Goal: Transaction & Acquisition: Purchase product/service

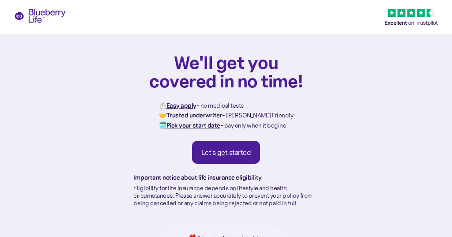
click at [239, 152] on div "Let's get started" at bounding box center [227, 152] width 50 height 9
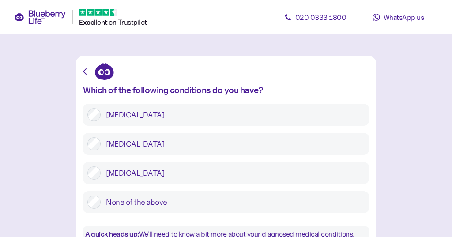
scroll to position [20, 0]
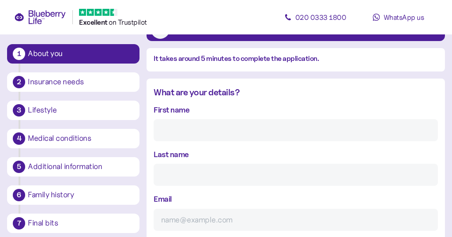
scroll to position [84, 0]
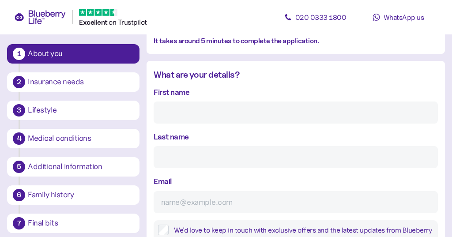
type input "Stephen"
type input "Burrell"
type input "st"
type input "stephen.burrell@aol.com"
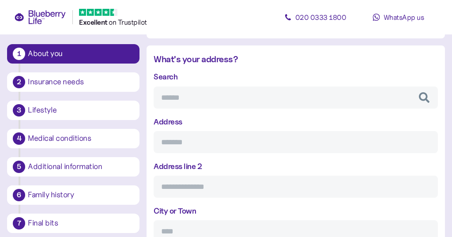
scroll to position [337, 0]
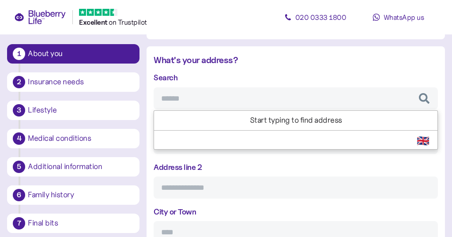
click at [187, 98] on input "Search" at bounding box center [296, 98] width 285 height 22
type input "*******"
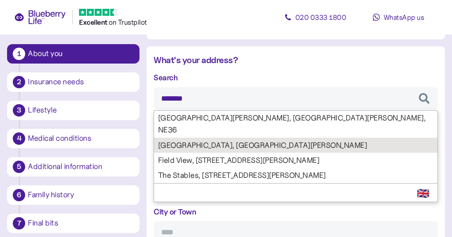
click at [179, 131] on div "Search ******* Bow Meadows Farm, East Boldon, NE36 Field House Farm, East Boldo…" at bounding box center [296, 203] width 285 height 262
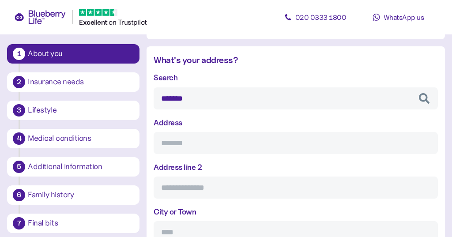
type input "**********"
type input "********"
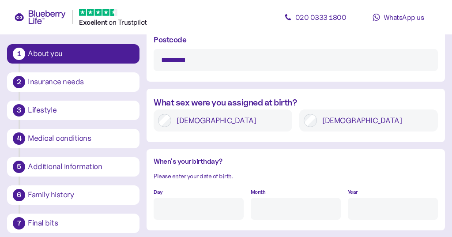
scroll to position [599, 0]
type input "*******"
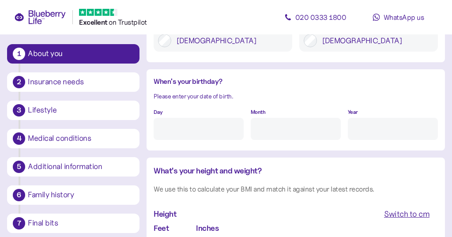
scroll to position [689, 0]
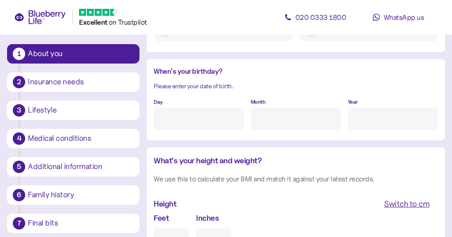
click at [212, 114] on input "Day" at bounding box center [199, 119] width 90 height 22
type input "6"
click at [286, 116] on input "Month" at bounding box center [296, 119] width 90 height 22
type input "11"
click at [361, 118] on input "Year" at bounding box center [393, 119] width 90 height 22
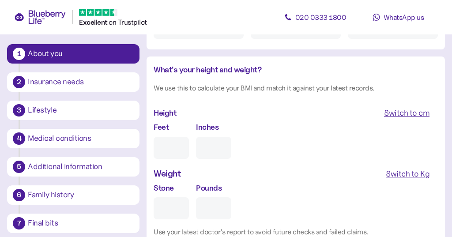
scroll to position [783, 0]
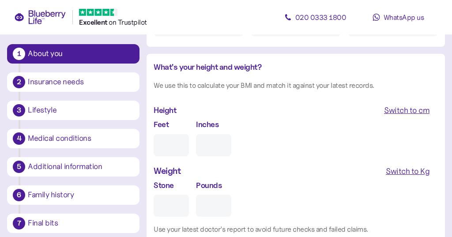
type input "****"
click at [175, 142] on input "Feet" at bounding box center [171, 145] width 35 height 22
type input "6"
type input "0"
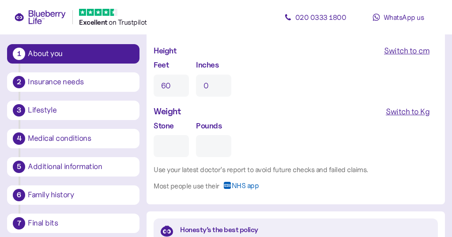
scroll to position [844, 0]
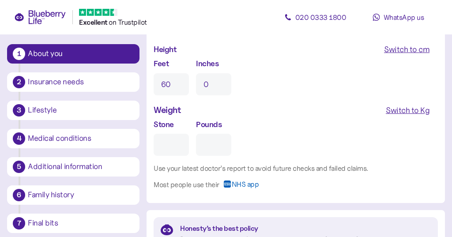
type input "8"
click at [177, 142] on input "Stone" at bounding box center [171, 145] width 35 height 22
type input "1"
type input "0"
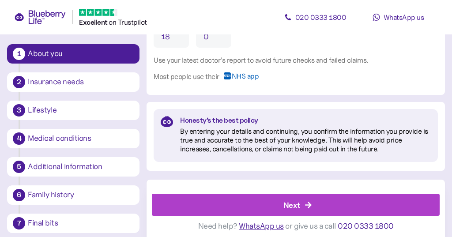
scroll to position [951, 0]
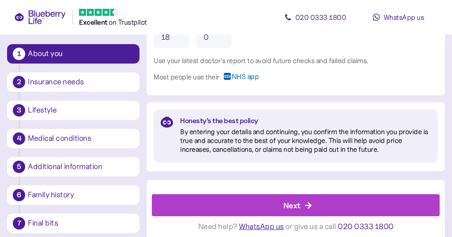
type input "18"
click at [247, 202] on div "Next" at bounding box center [298, 205] width 268 height 21
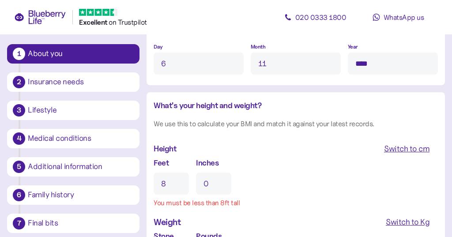
scroll to position [745, 0]
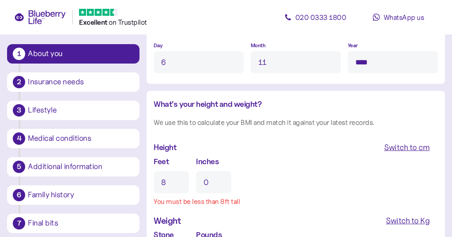
click at [164, 178] on input "8" at bounding box center [171, 182] width 35 height 22
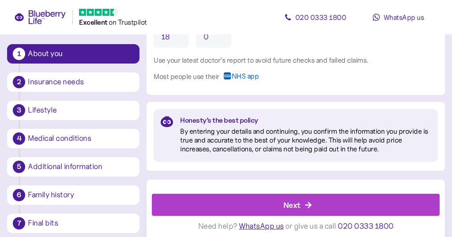
scroll to position [951, 0]
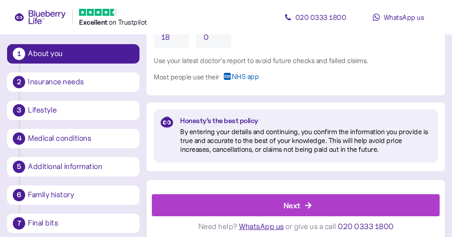
type input "6"
click at [285, 201] on div "Next" at bounding box center [292, 206] width 17 height 12
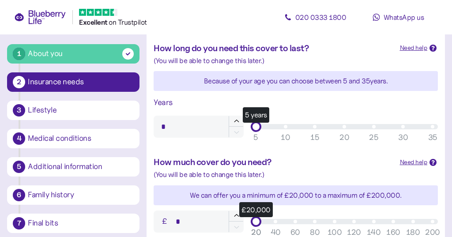
scroll to position [257, 0]
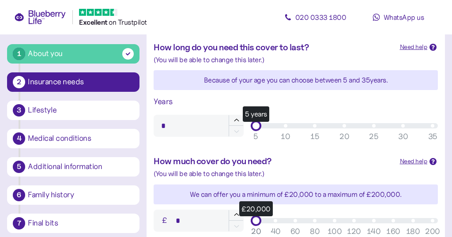
click at [433, 124] on div "5 years" at bounding box center [344, 125] width 177 height 5
type input "**"
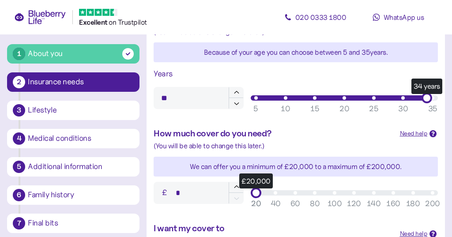
scroll to position [293, 0]
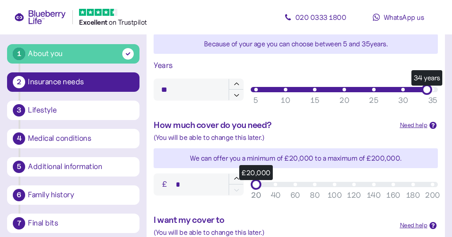
click at [433, 183] on div "£20,000" at bounding box center [344, 184] width 177 height 5
type input "*******"
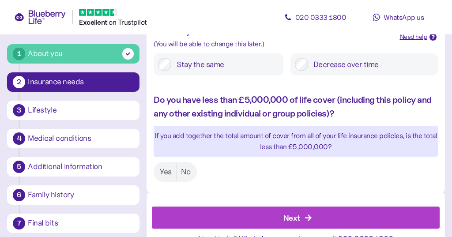
scroll to position [484, 0]
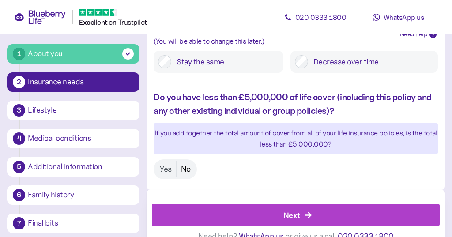
click at [185, 167] on label "No" at bounding box center [186, 169] width 19 height 16
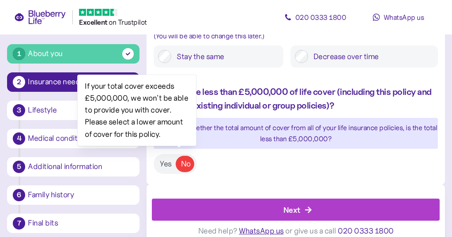
scroll to position [486, 0]
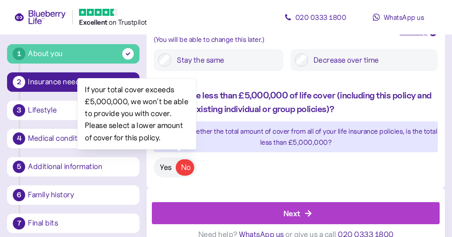
click at [165, 165] on label "Yes" at bounding box center [166, 168] width 21 height 16
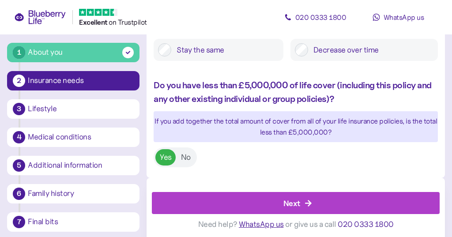
scroll to position [496, 0]
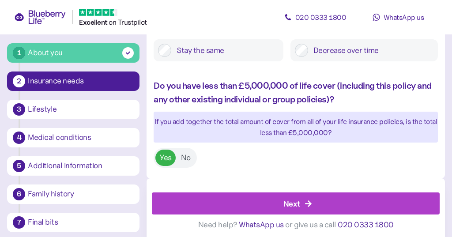
click at [250, 201] on div "Next" at bounding box center [298, 203] width 268 height 21
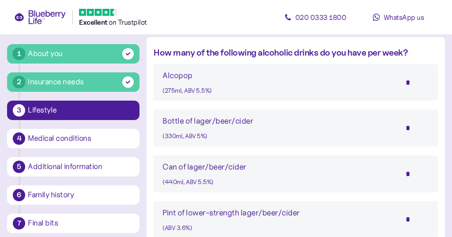
scroll to position [510, 0]
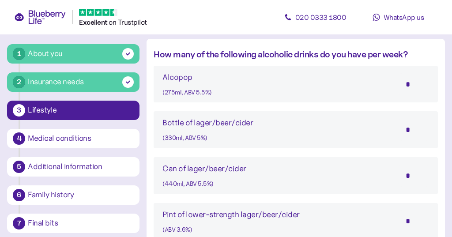
click at [411, 127] on input "*" at bounding box center [414, 130] width 31 height 22
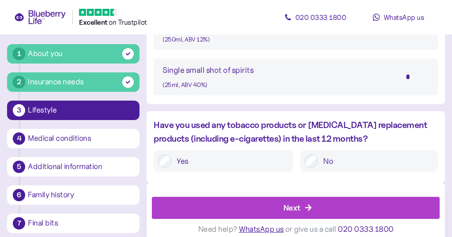
scroll to position [882, 0]
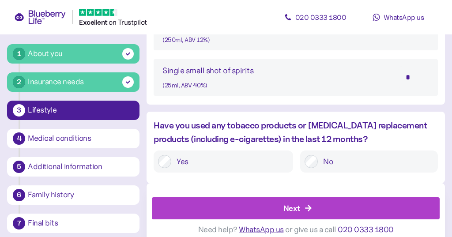
type input "*"
click at [297, 202] on div "Next" at bounding box center [292, 208] width 17 height 12
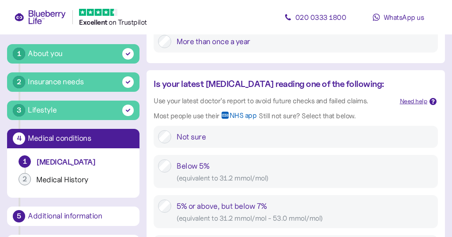
scroll to position [296, 0]
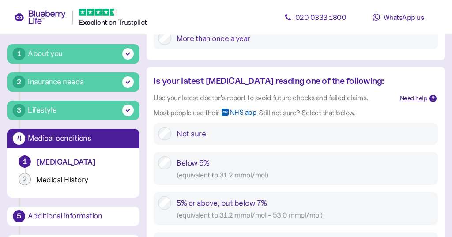
click at [412, 97] on div "Need help" at bounding box center [414, 99] width 28 height 10
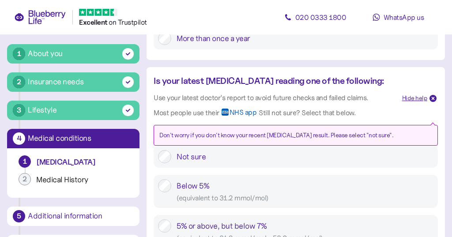
click at [412, 97] on div "Hide help" at bounding box center [416, 99] width 26 height 10
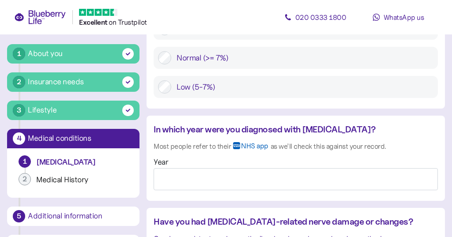
scroll to position [874, 0]
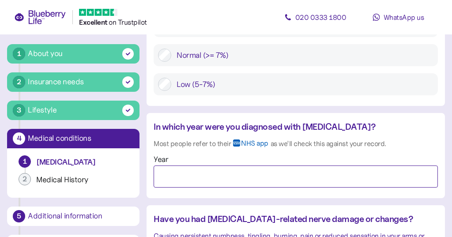
click at [193, 170] on input "Year" at bounding box center [296, 177] width 285 height 22
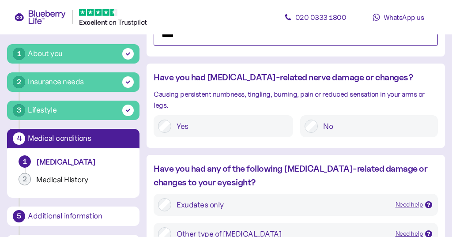
scroll to position [1014, 0]
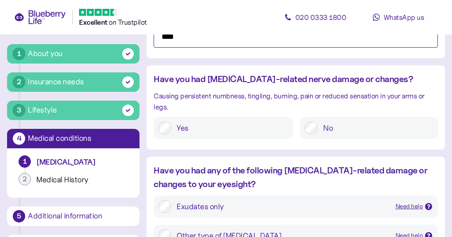
type input "****"
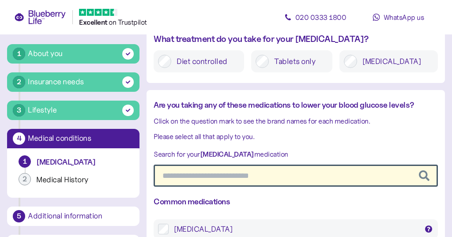
scroll to position [1475, 0]
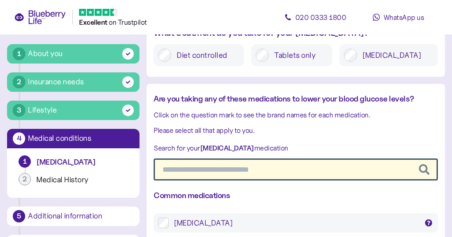
click at [254, 159] on input "text" at bounding box center [296, 170] width 285 height 22
type input "***"
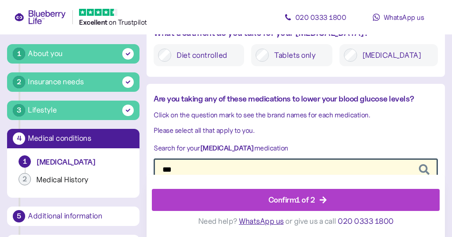
click at [255, 199] on div "Confirm 1 of 2" at bounding box center [298, 200] width 268 height 21
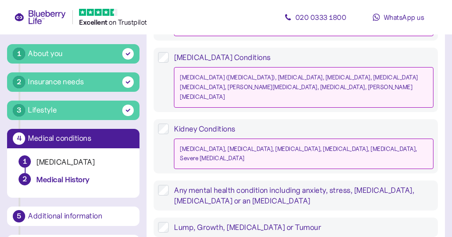
scroll to position [949, 0]
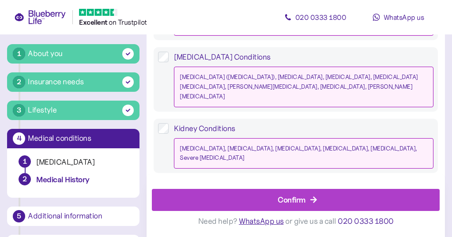
click at [219, 208] on div "Confirm" at bounding box center [298, 200] width 268 height 21
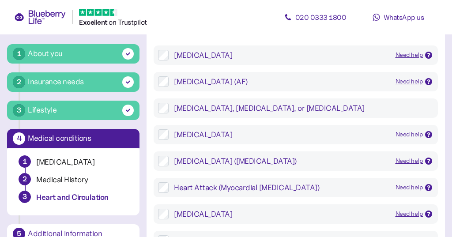
scroll to position [197, 0]
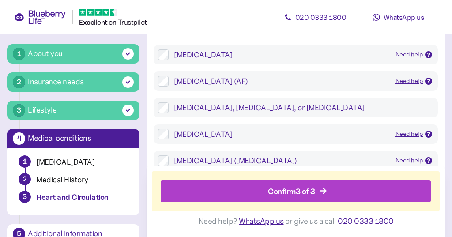
click at [225, 194] on div "Confirm 3 of 3" at bounding box center [298, 191] width 251 height 21
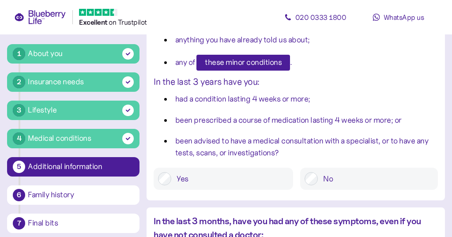
scroll to position [133, 0]
click at [262, 63] on span "these minor conditions" at bounding box center [243, 62] width 77 height 15
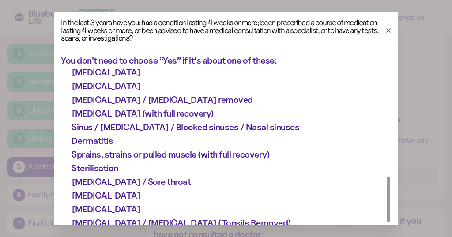
scroll to position [400, 0]
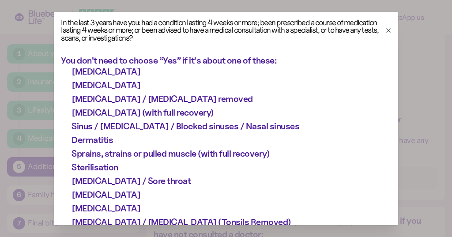
click at [388, 29] on icon "button" at bounding box center [388, 30] width 7 height 7
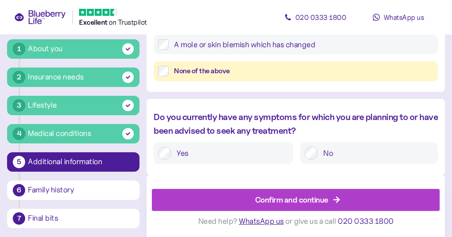
scroll to position [503, 0]
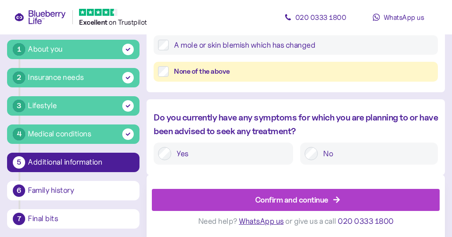
click at [287, 205] on div "Confirm and continue" at bounding box center [291, 200] width 73 height 12
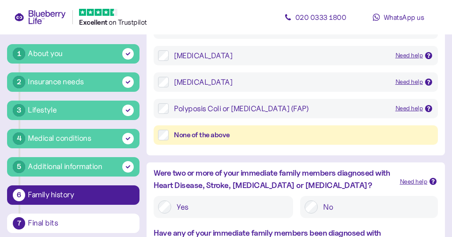
scroll to position [219, 0]
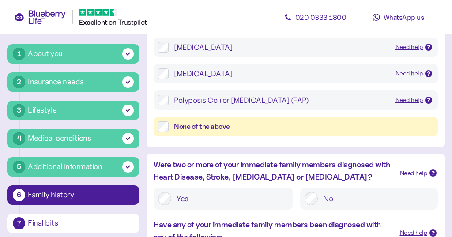
click at [166, 131] on div "None of the above" at bounding box center [296, 127] width 285 height 20
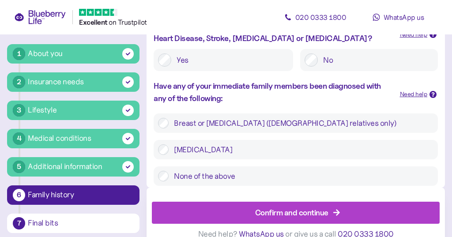
scroll to position [364, 0]
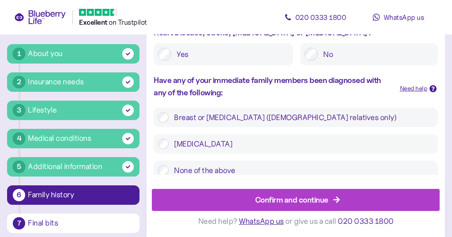
click at [240, 202] on div "Confirm and continue" at bounding box center [298, 200] width 268 height 21
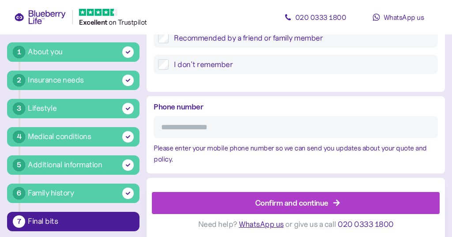
scroll to position [501, 0]
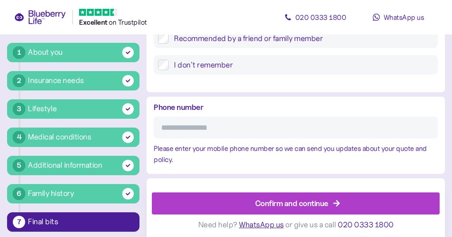
click at [254, 202] on div "Confirm and continue" at bounding box center [298, 203] width 268 height 21
